Goal: Task Accomplishment & Management: Use online tool/utility

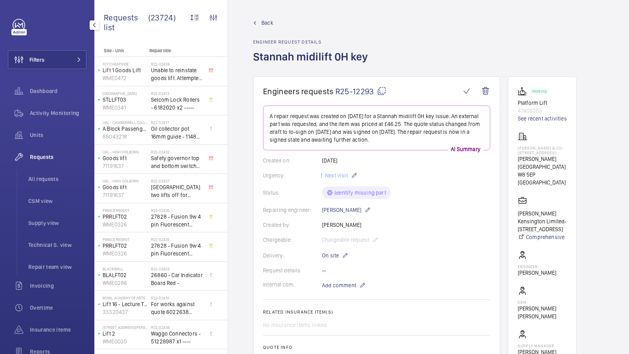
scroll to position [39, 0]
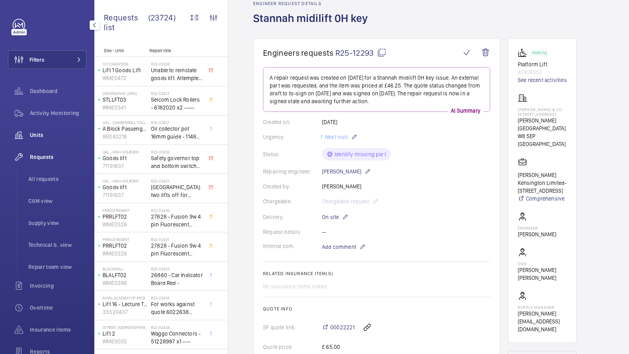
click at [40, 131] on span "Units" at bounding box center [58, 135] width 57 height 8
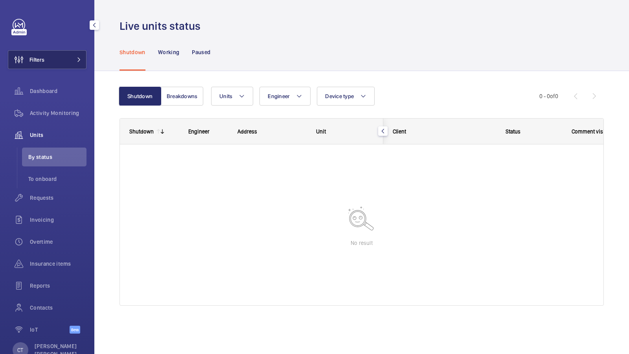
click at [73, 52] on button "Filters" at bounding box center [47, 59] width 79 height 19
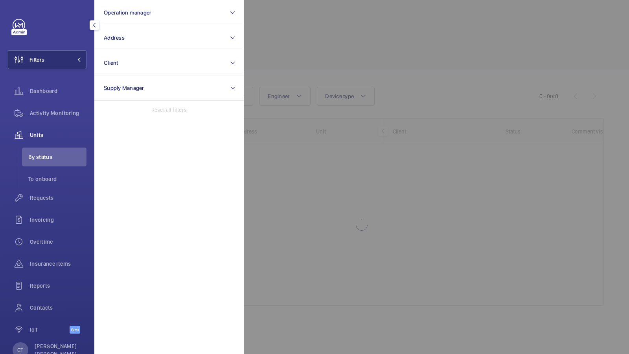
click at [384, 98] on div at bounding box center [558, 177] width 629 height 354
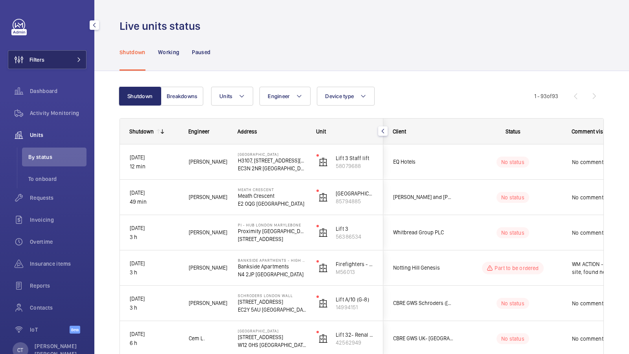
click at [62, 55] on button "Filters" at bounding box center [47, 59] width 79 height 19
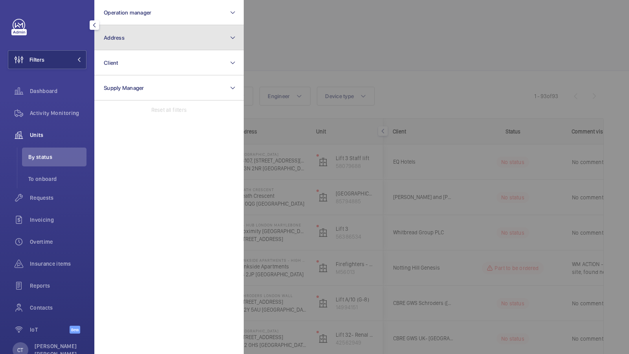
click at [194, 46] on button "Address" at bounding box center [168, 37] width 149 height 25
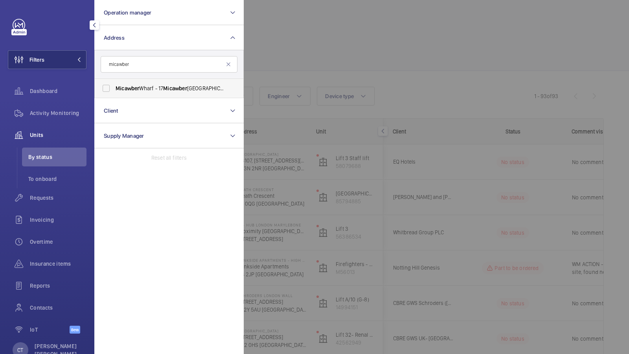
type input "micawber"
click at [152, 87] on span "Micawber Wharf - [STREET_ADDRESS]" at bounding box center [170, 88] width 108 height 8
click at [114, 87] on input "Micawber Wharf - [STREET_ADDRESS]" at bounding box center [106, 89] width 16 height 16
checkbox input "true"
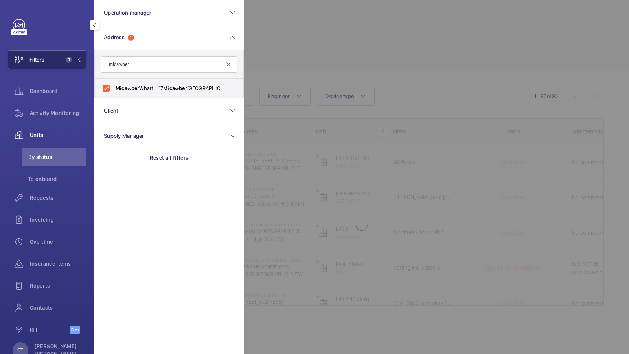
click at [66, 57] on span "1" at bounding box center [69, 60] width 6 height 6
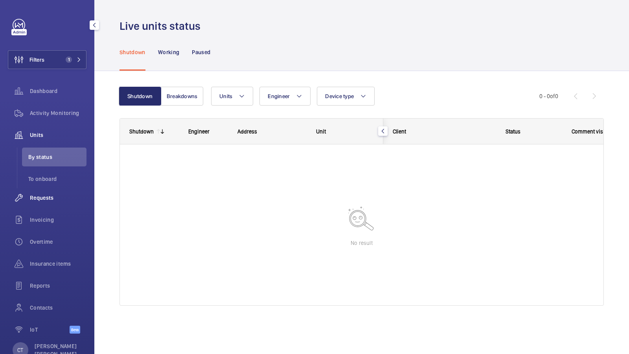
click at [55, 196] on span "Requests" at bounding box center [58, 198] width 57 height 8
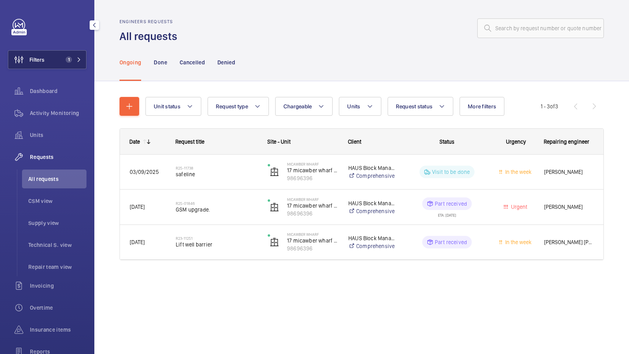
click at [65, 52] on button "Filters 1" at bounding box center [47, 59] width 79 height 19
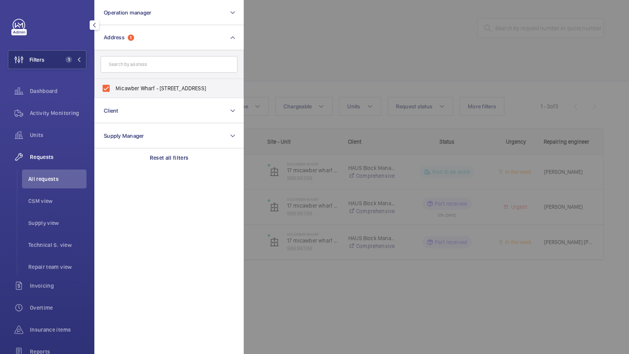
click at [294, 81] on div at bounding box center [558, 177] width 629 height 354
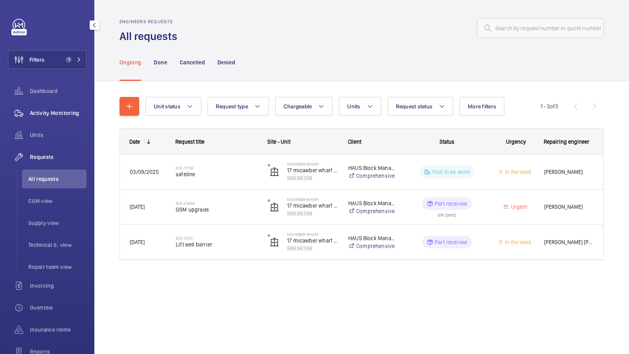
click at [53, 113] on span "Activity Monitoring" at bounding box center [58, 113] width 57 height 8
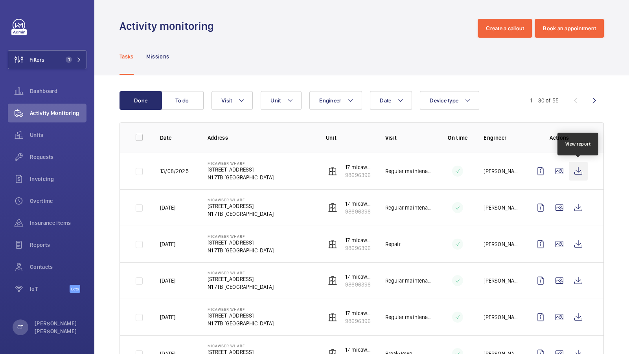
click at [580, 171] on wm-front-icon-button at bounding box center [578, 171] width 19 height 19
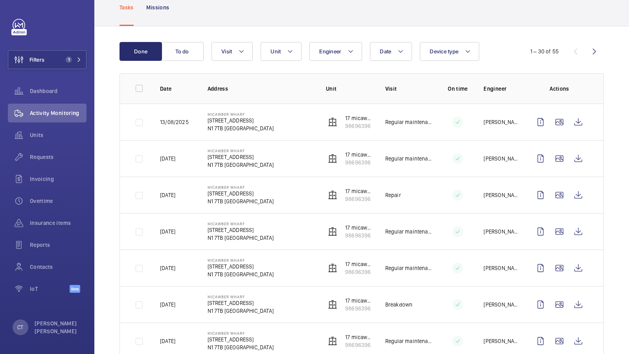
scroll to position [64, 0]
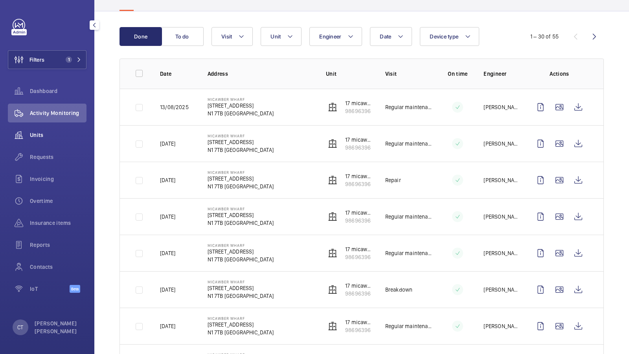
click at [53, 137] on span "Units" at bounding box center [58, 135] width 57 height 8
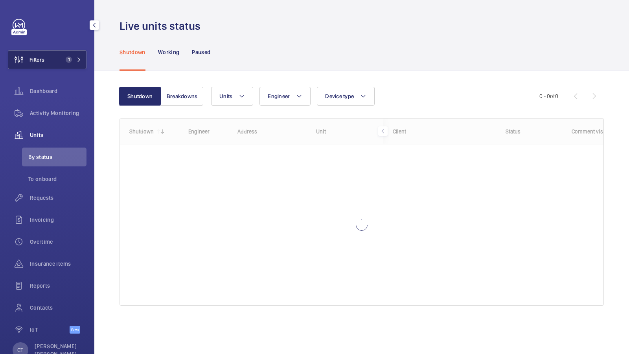
click at [77, 55] on button "Filters 1" at bounding box center [47, 59] width 79 height 19
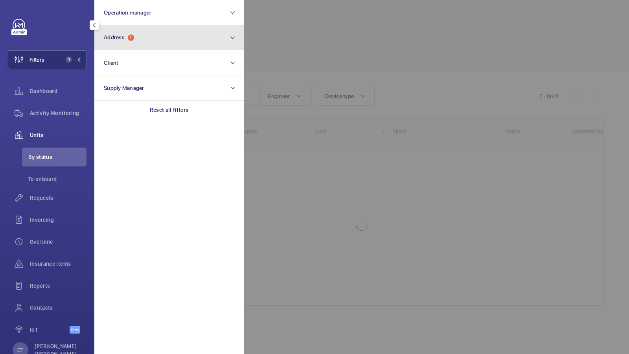
click at [189, 33] on button "Address 1" at bounding box center [168, 37] width 149 height 25
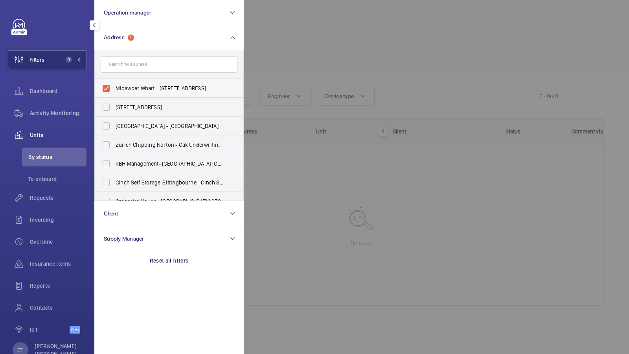
click at [140, 88] on span "Micawber Wharf - [STREET_ADDRESS]" at bounding box center [170, 88] width 108 height 8
click at [114, 88] on input "Micawber Wharf - [STREET_ADDRESS]" at bounding box center [106, 89] width 16 height 16
checkbox input "false"
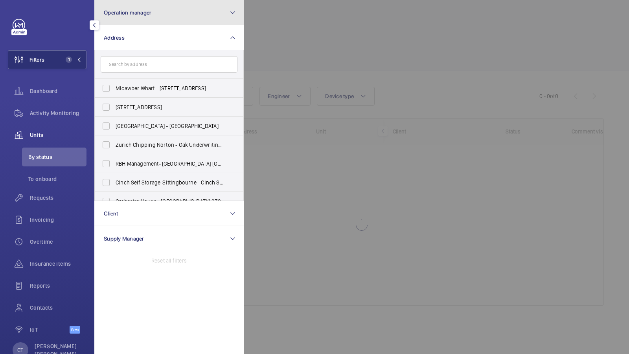
click at [189, 18] on button "Operation manager" at bounding box center [168, 12] width 149 height 25
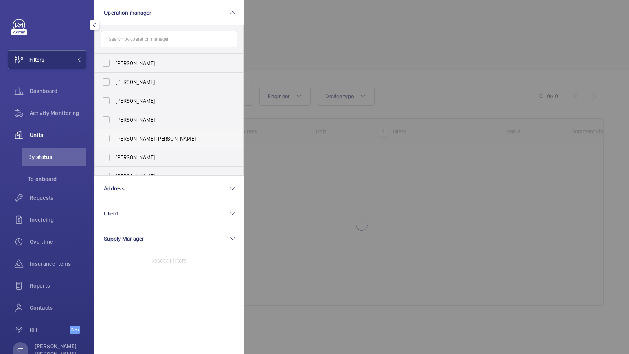
click at [123, 137] on span "[PERSON_NAME] [PERSON_NAME]" at bounding box center [170, 139] width 108 height 8
click at [114, 137] on input "[PERSON_NAME] [PERSON_NAME]" at bounding box center [106, 139] width 16 height 16
checkbox input "true"
click at [72, 64] on button "Filters 1" at bounding box center [47, 59] width 79 height 19
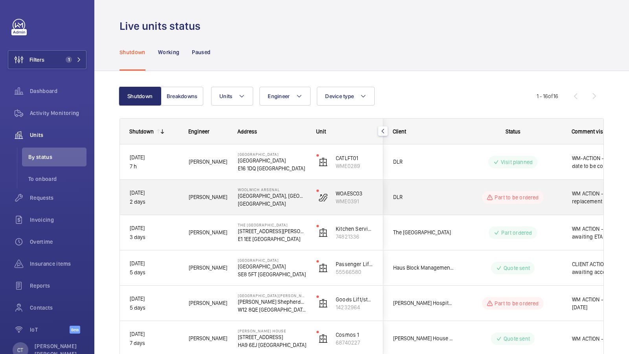
scroll to position [0, 141]
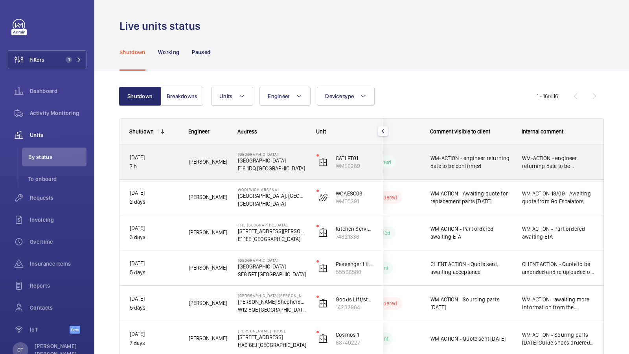
click at [556, 157] on span "WM-ACTION - engineer returning date to be confirmed" at bounding box center [558, 162] width 72 height 16
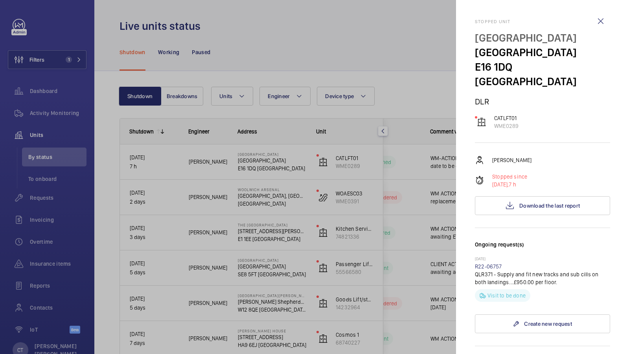
scroll to position [252, 0]
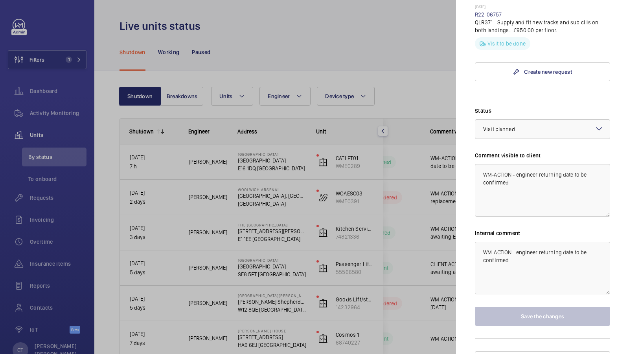
click at [448, 217] on div at bounding box center [314, 177] width 629 height 354
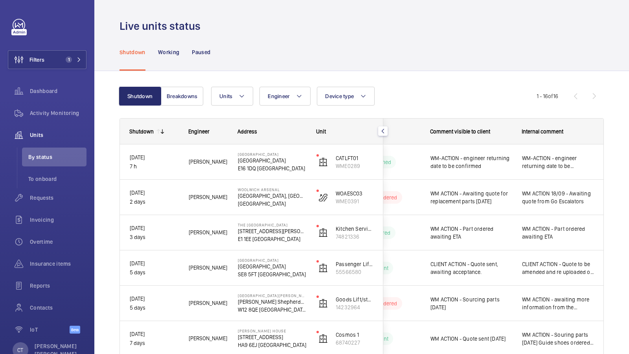
scroll to position [0, 0]
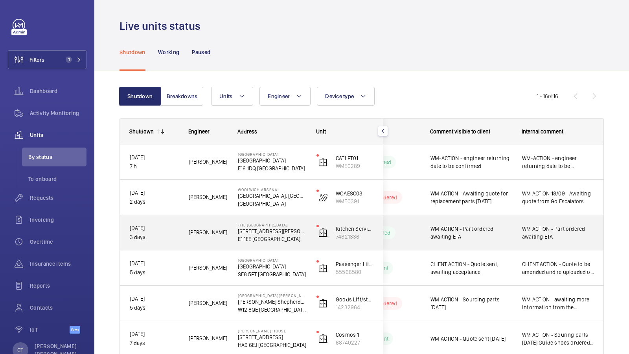
click at [535, 235] on span "WM ACTION - Part ordered awaiting ETA" at bounding box center [558, 233] width 72 height 16
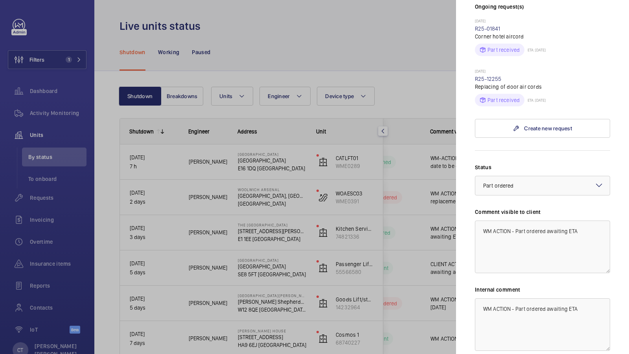
scroll to position [263, 0]
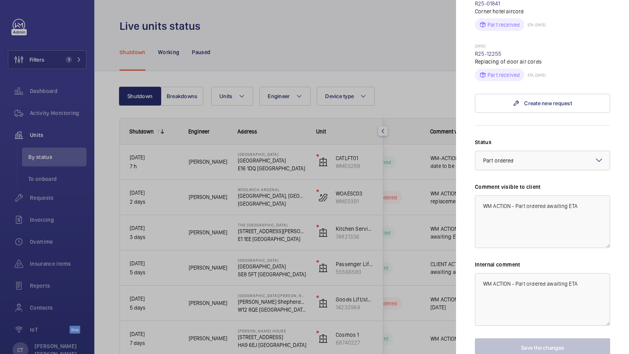
click at [401, 221] on div at bounding box center [314, 177] width 629 height 354
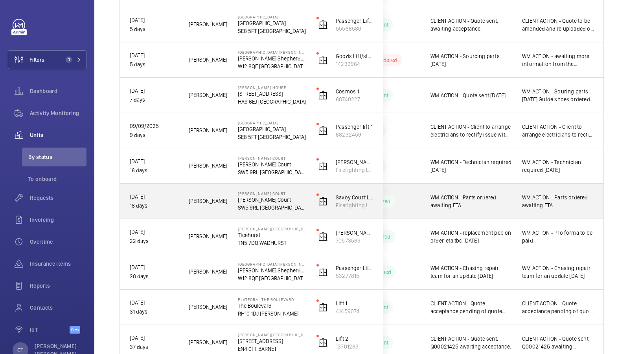
scroll to position [292, 0]
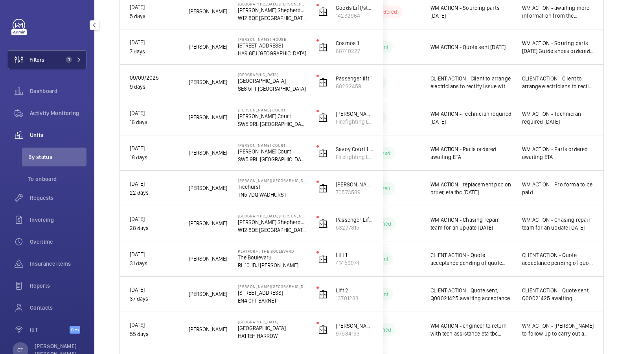
click at [70, 55] on button "Filters 1" at bounding box center [47, 59] width 79 height 19
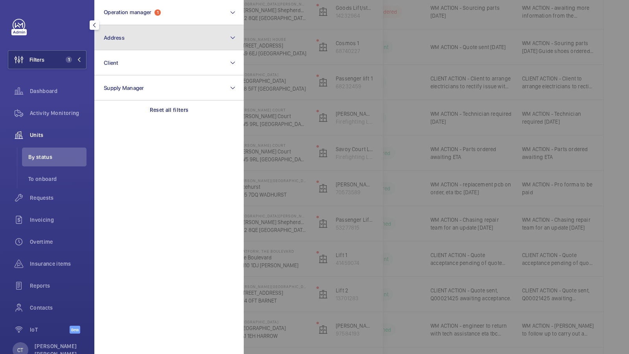
click at [169, 36] on button "Address" at bounding box center [168, 37] width 149 height 25
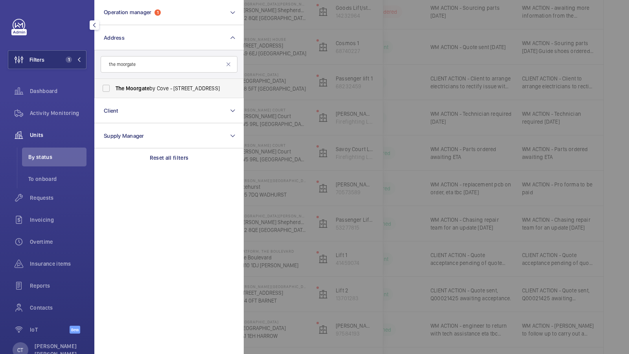
type input "the moorgate"
click at [125, 91] on span "The Moorgate by Cove - 34 London Wall, LONDON EC2M 5QX" at bounding box center [170, 88] width 108 height 8
click at [114, 91] on input "The Moorgate by Cove - 34 London Wall, LONDON EC2M 5QX" at bounding box center [106, 89] width 16 height 16
checkbox input "true"
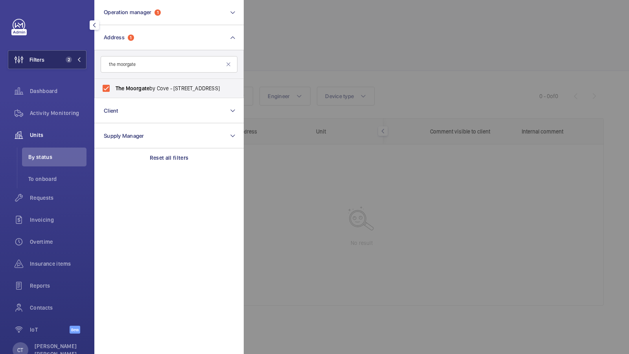
click at [71, 62] on span "2" at bounding box center [66, 60] width 9 height 6
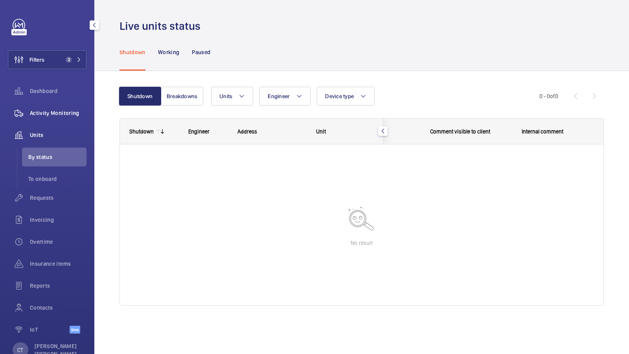
click at [63, 110] on span "Activity Monitoring" at bounding box center [58, 113] width 57 height 8
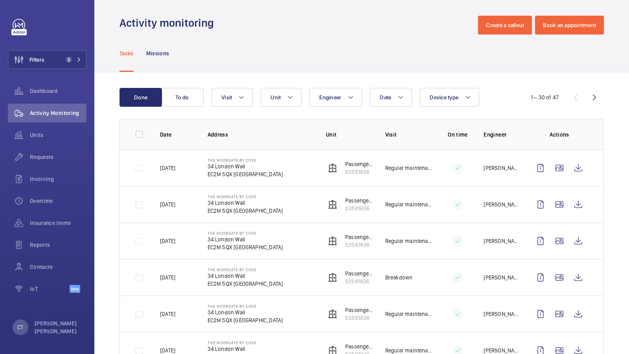
scroll to position [3, 0]
click at [184, 97] on button "To do" at bounding box center [182, 97] width 42 height 19
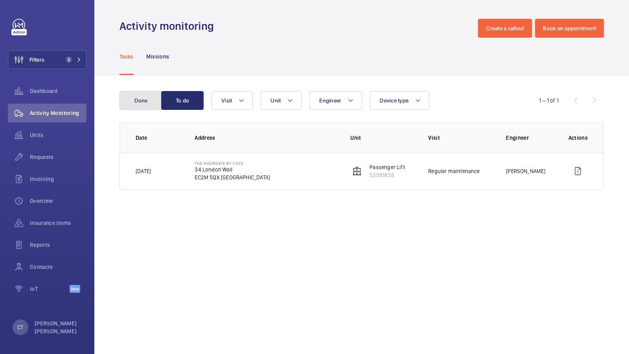
click at [142, 101] on button "Done" at bounding box center [140, 100] width 42 height 19
